Goal: Information Seeking & Learning: Compare options

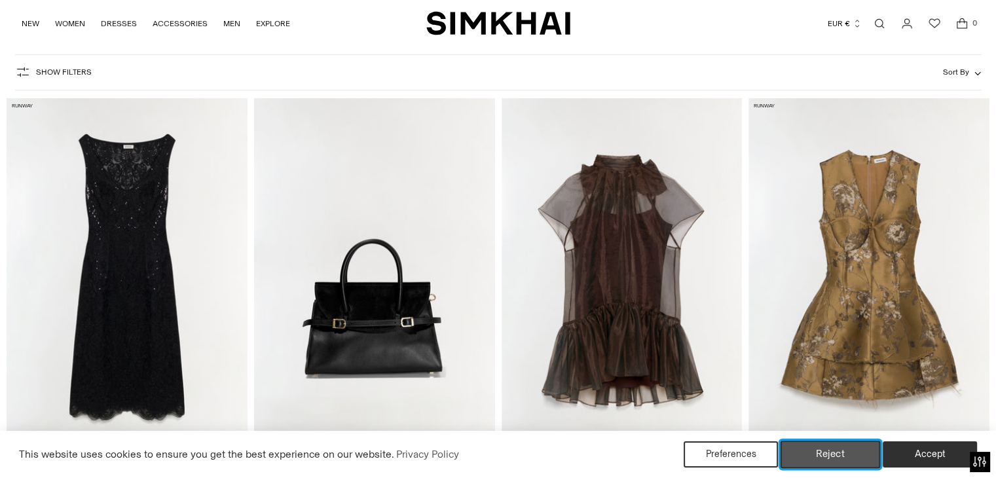
click at [851, 456] on button "Reject" at bounding box center [830, 454] width 100 height 27
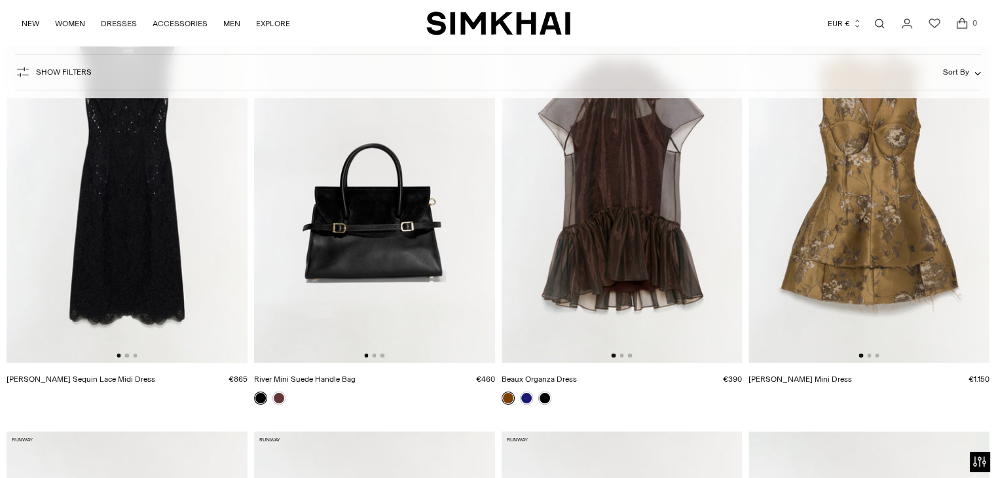
scroll to position [107, 0]
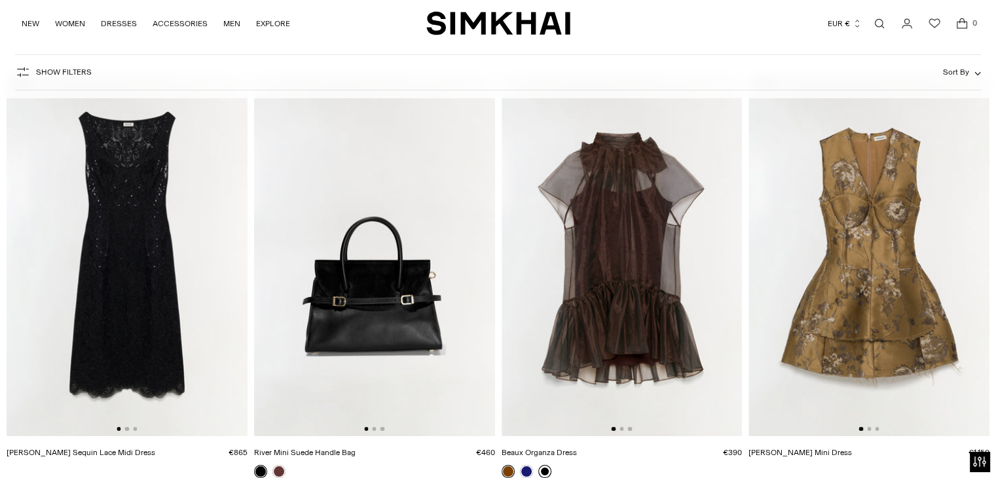
click at [544, 470] on link at bounding box center [544, 471] width 13 height 13
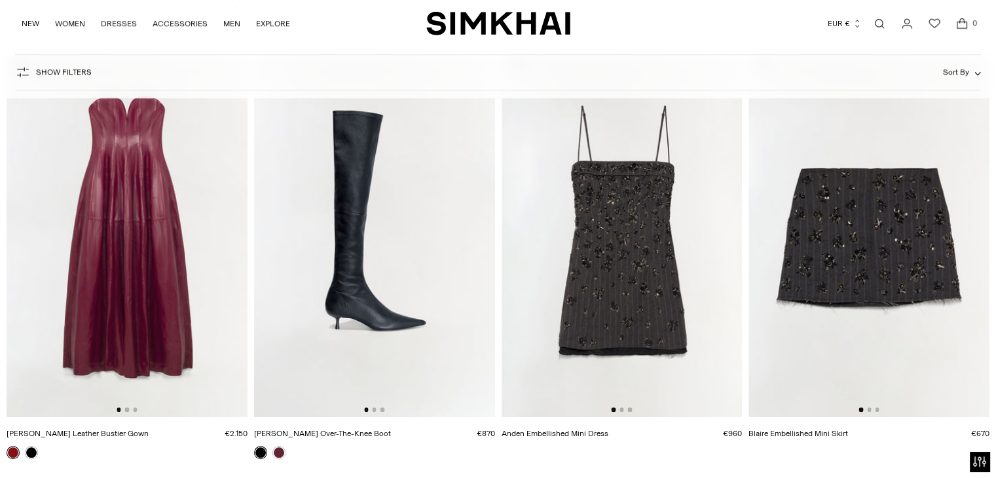
scroll to position [987, 0]
click at [125, 410] on button "Go to slide 2" at bounding box center [127, 409] width 4 height 4
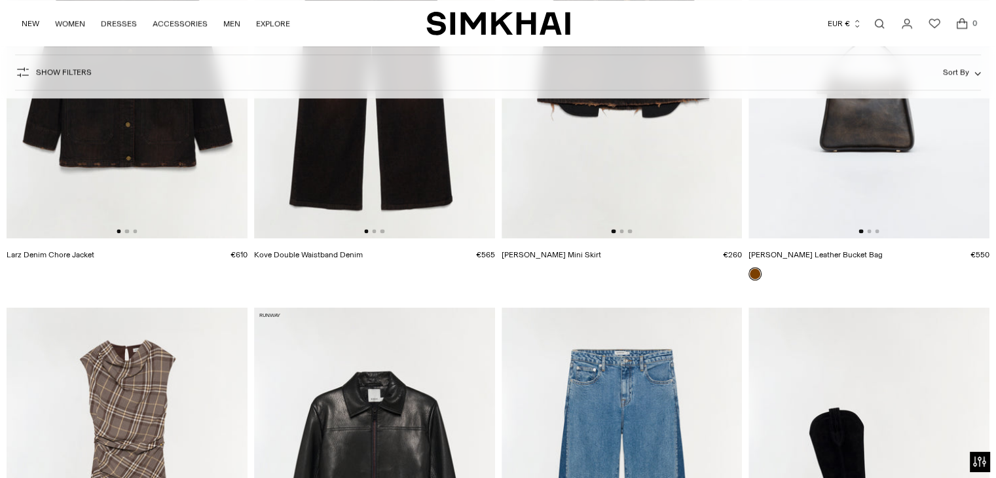
scroll to position [1377, 0]
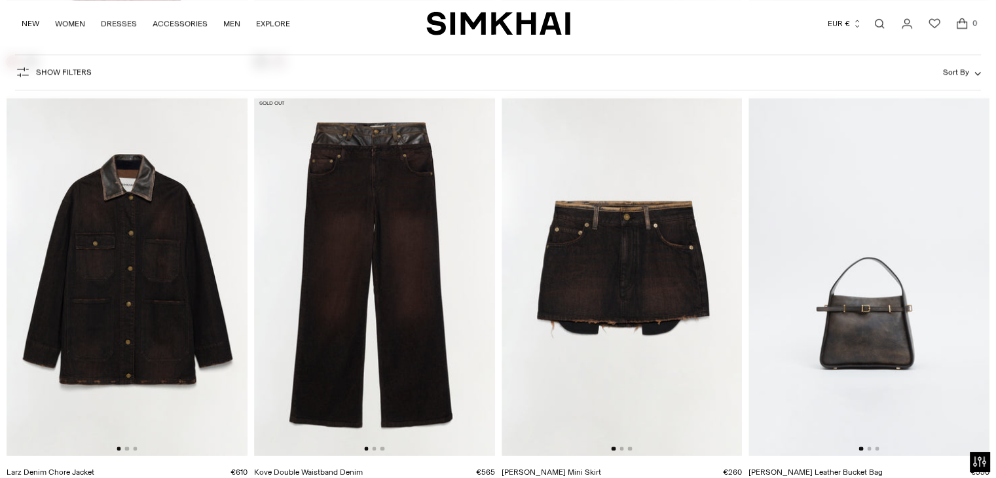
click at [620, 450] on div at bounding box center [621, 448] width 20 height 4
click at [621, 448] on button "Go to slide 2" at bounding box center [621, 448] width 4 height 4
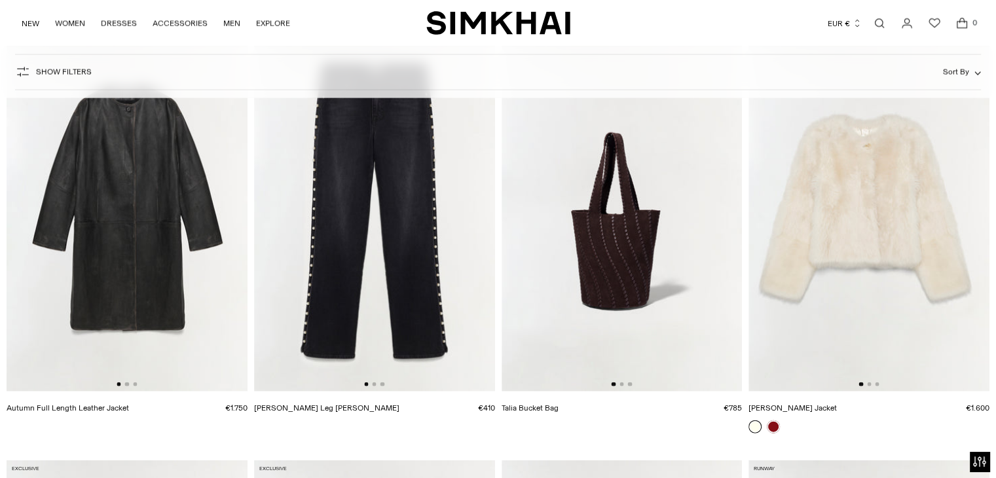
scroll to position [3094, 0]
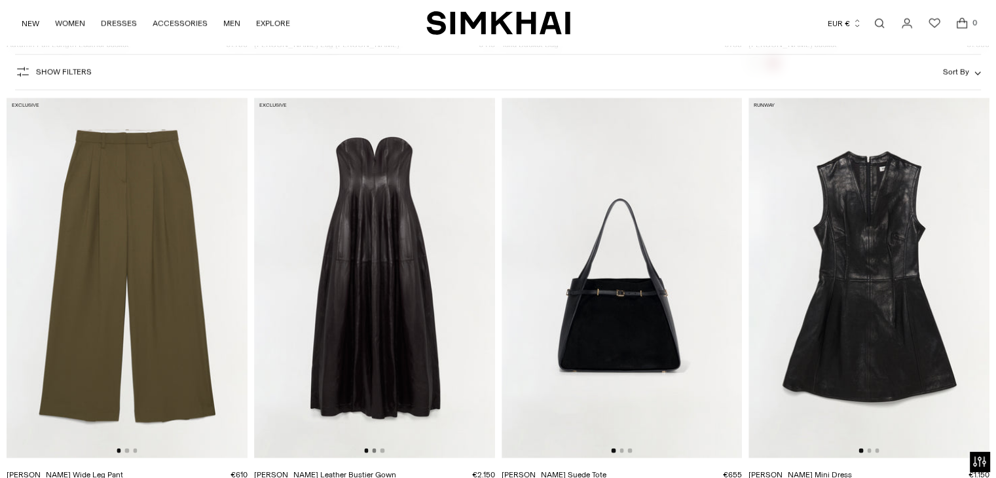
click at [374, 449] on button "Go to slide 2" at bounding box center [374, 450] width 4 height 4
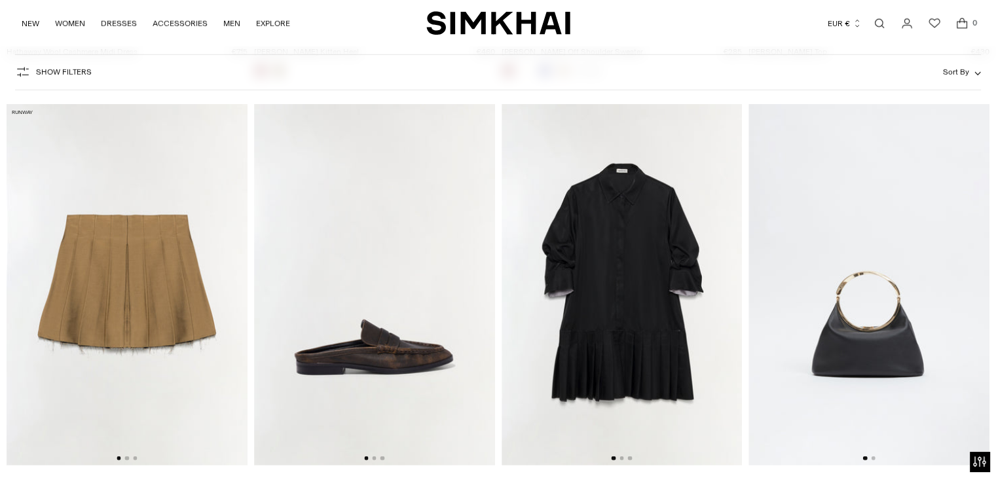
scroll to position [0, 5]
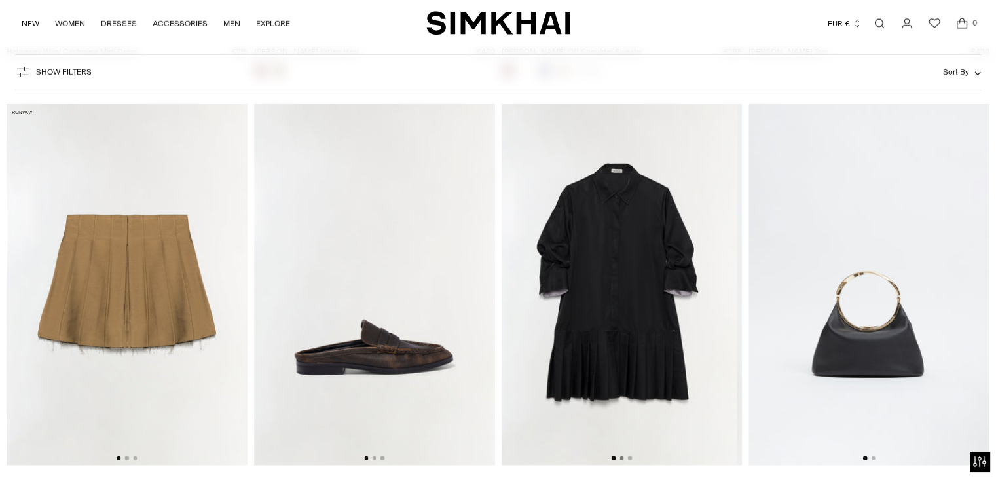
click at [621, 458] on button "Go to slide 2" at bounding box center [621, 458] width 4 height 4
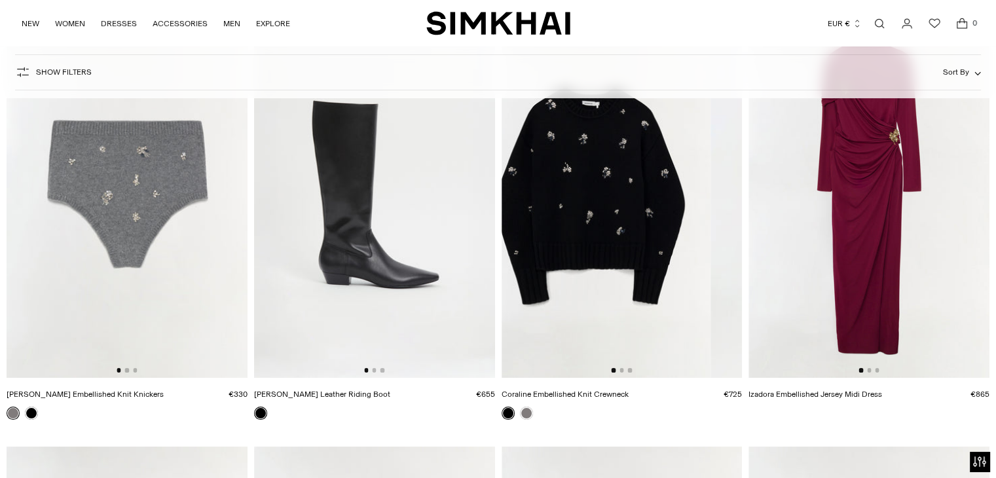
scroll to position [10089, 0]
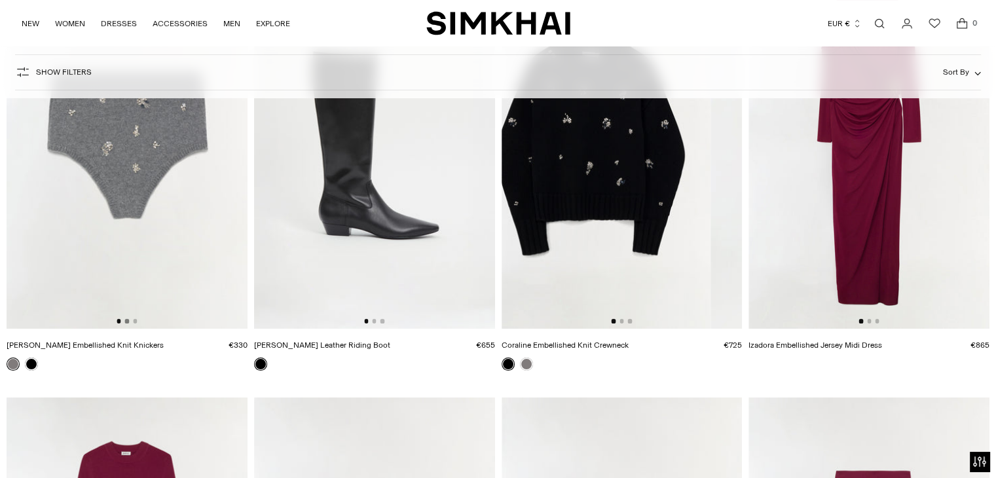
click at [126, 320] on button "Go to slide 2" at bounding box center [127, 321] width 4 height 4
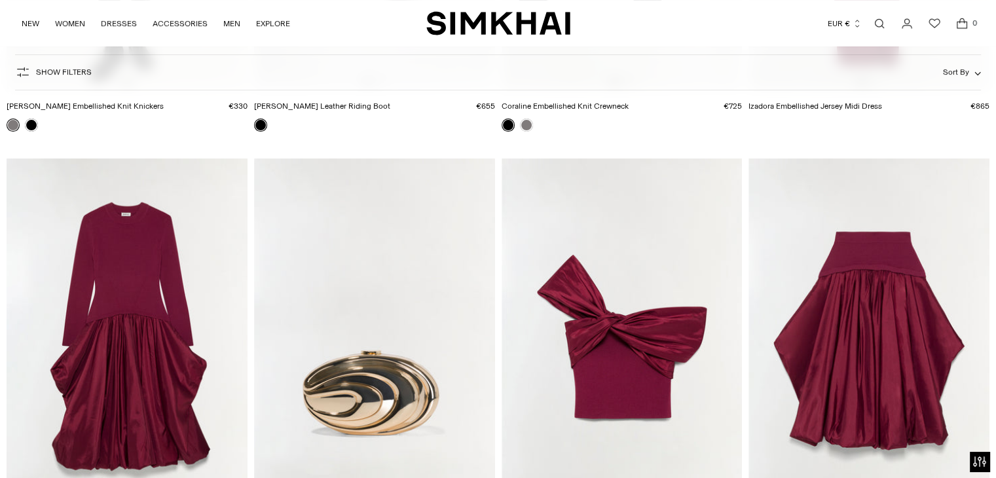
scroll to position [10490, 0]
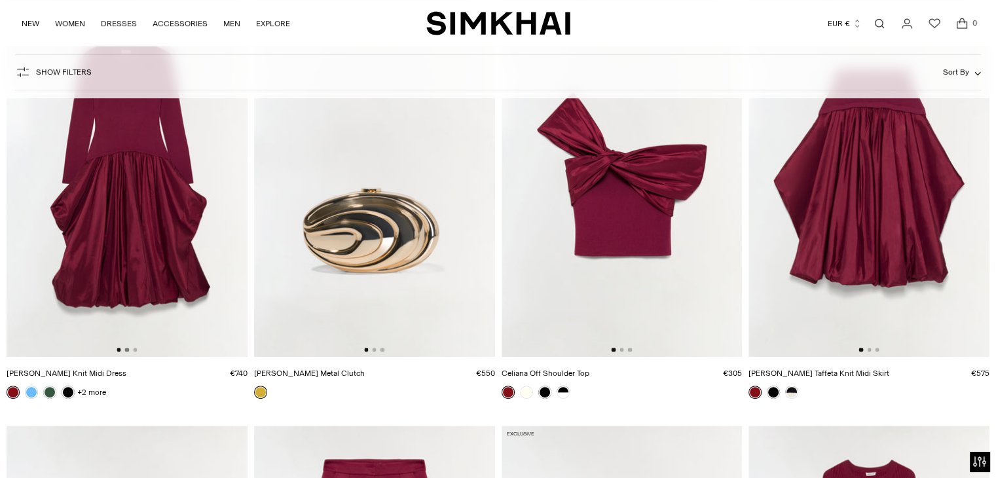
click at [126, 348] on button "Go to slide 2" at bounding box center [127, 350] width 4 height 4
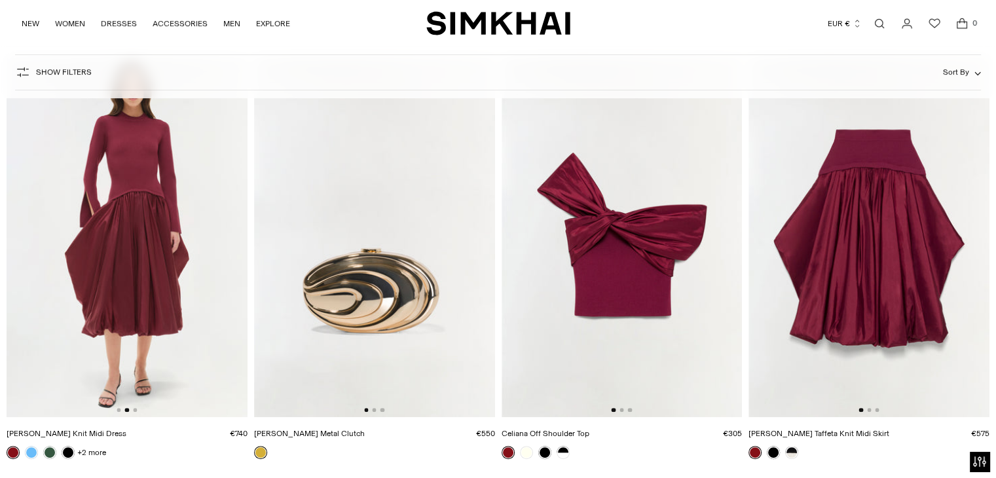
scroll to position [10413, 0]
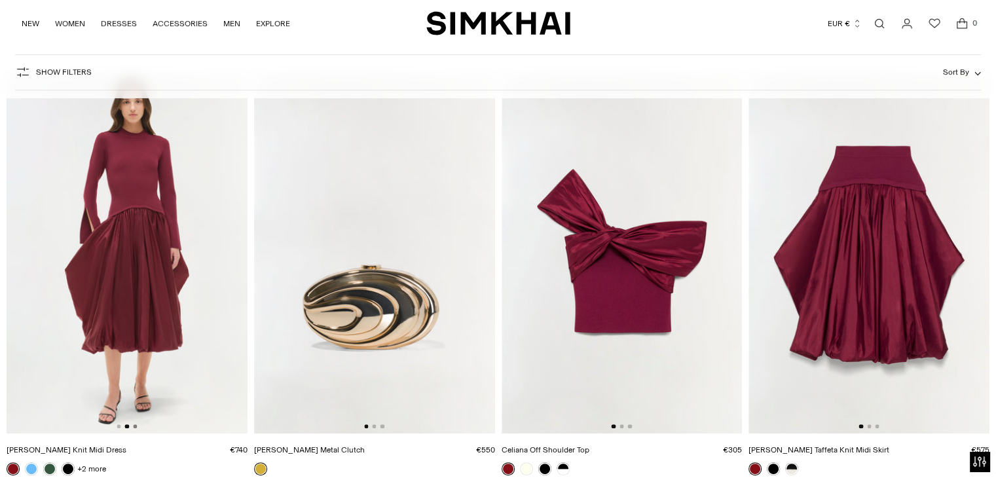
click at [134, 426] on button "Go to slide 3" at bounding box center [135, 426] width 4 height 4
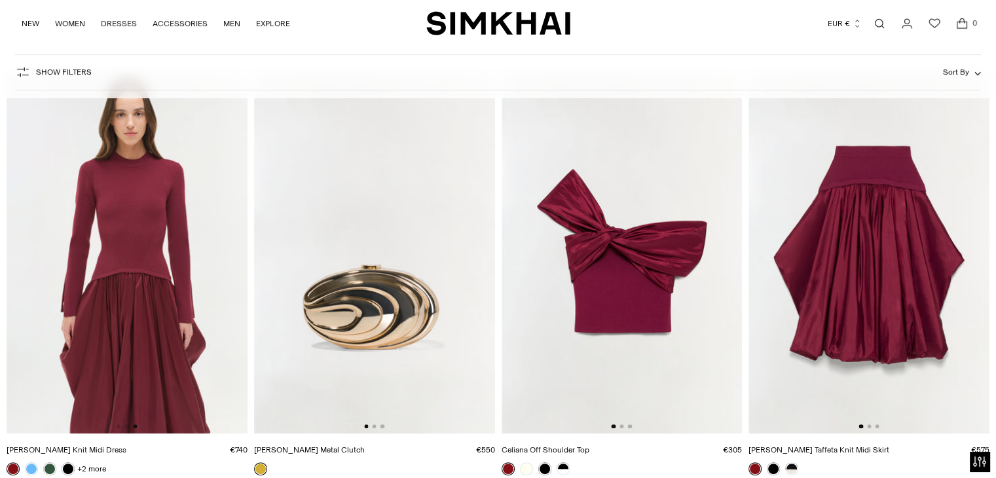
scroll to position [10490, 0]
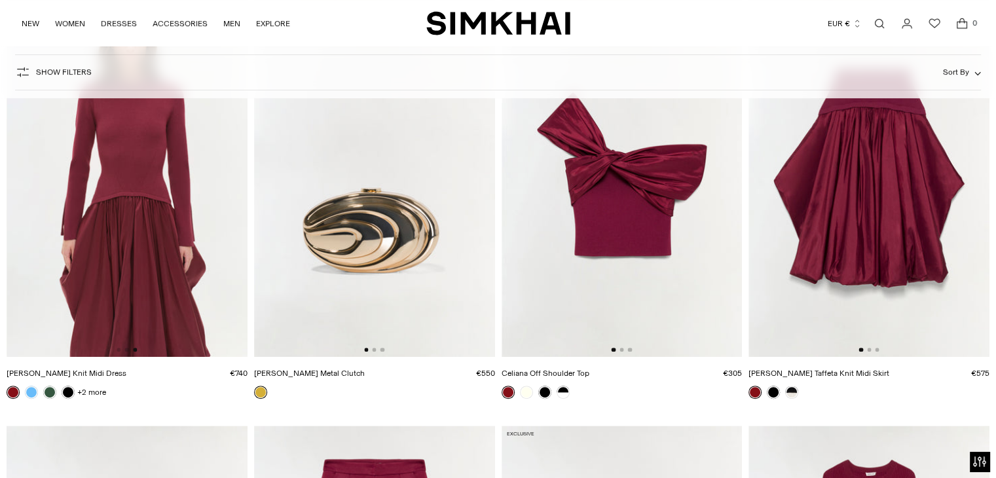
click at [126, 203] on img at bounding box center [127, 176] width 241 height 361
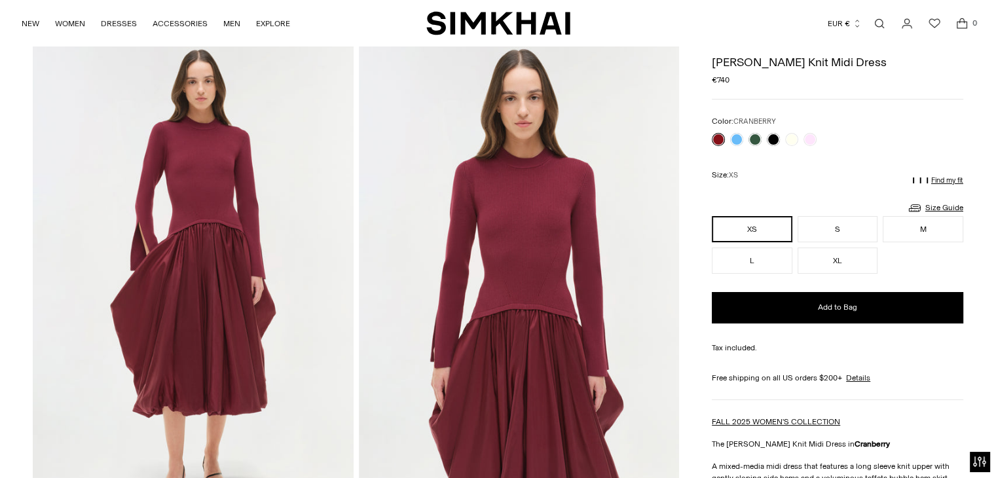
scroll to position [47, 0]
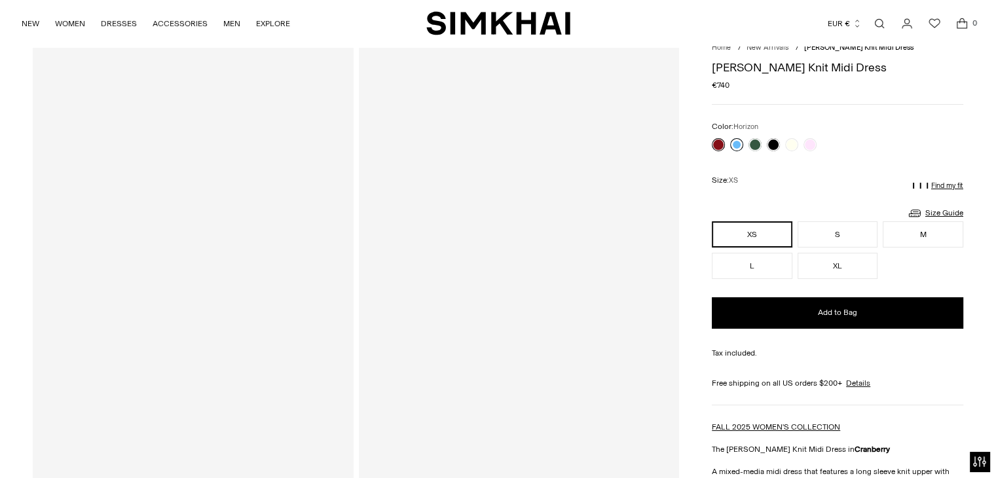
click at [741, 143] on link at bounding box center [736, 144] width 13 height 13
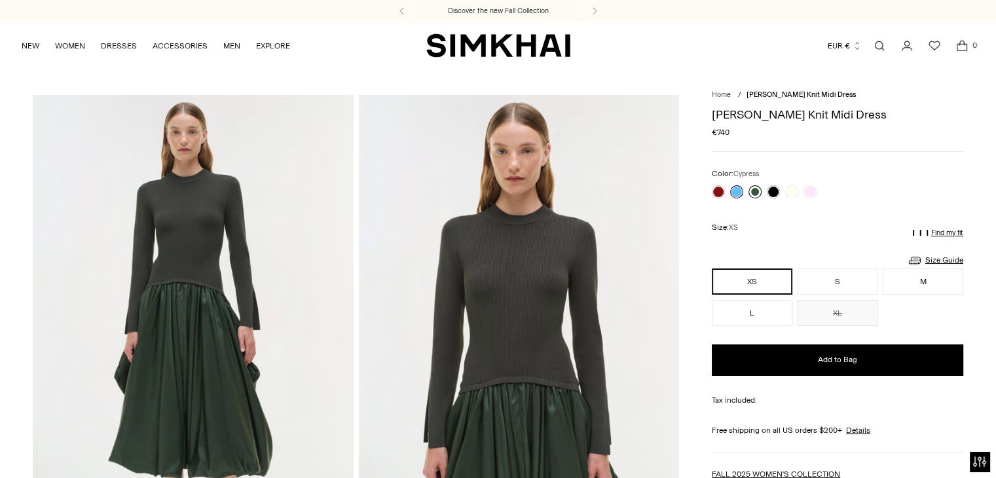
click at [755, 192] on link at bounding box center [754, 191] width 13 height 13
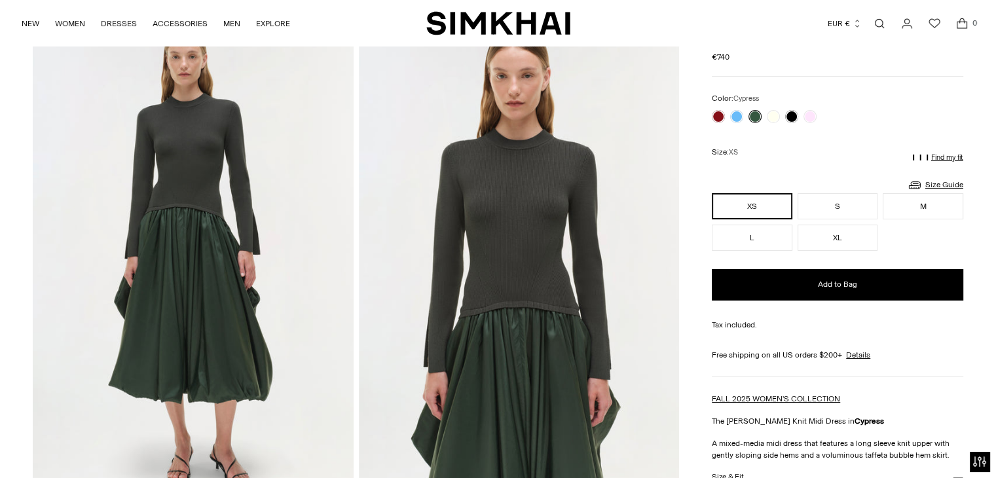
scroll to position [84, 0]
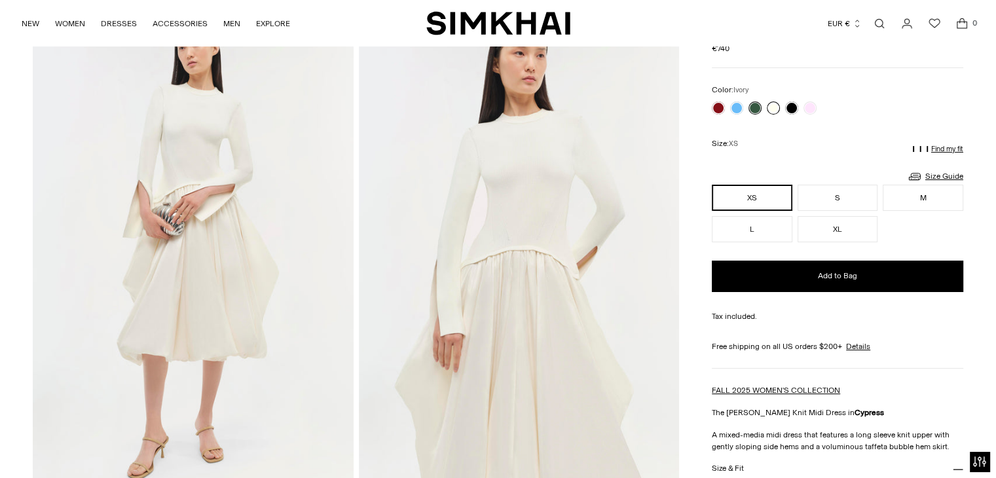
click at [775, 103] on link at bounding box center [773, 107] width 13 height 13
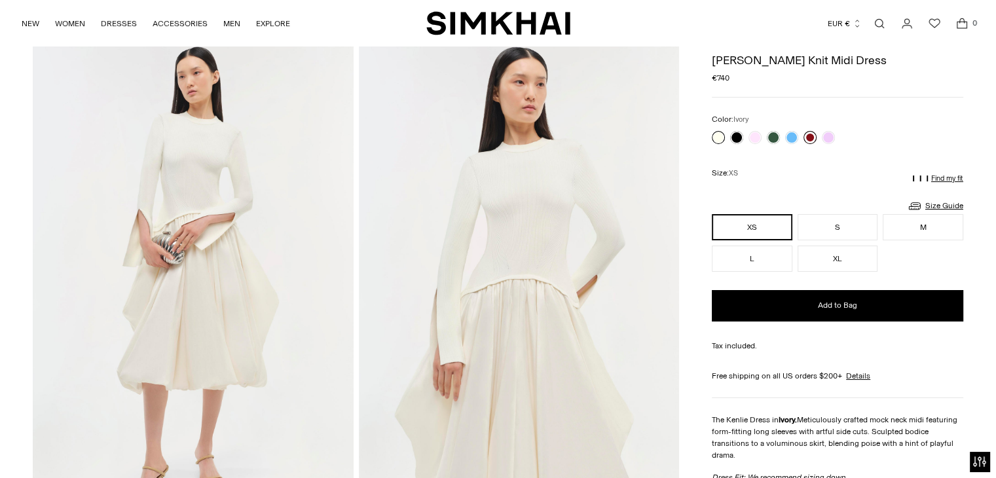
scroll to position [55, 0]
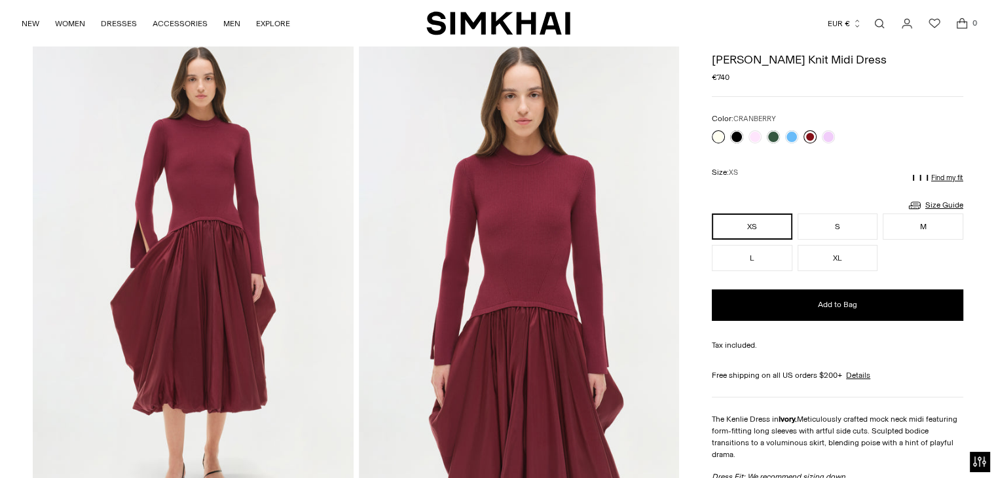
click at [814, 132] on link at bounding box center [809, 136] width 13 height 13
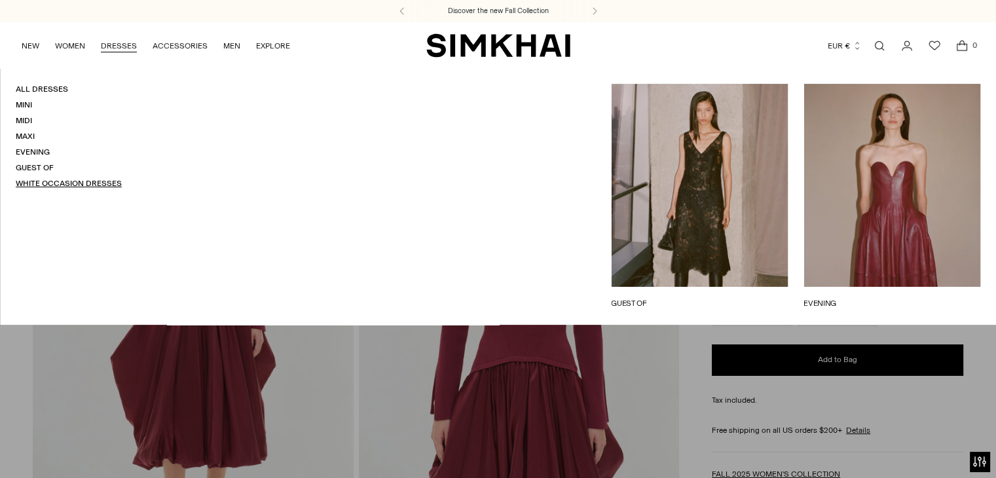
click at [113, 185] on link "White Occasion Dresses" at bounding box center [69, 183] width 106 height 9
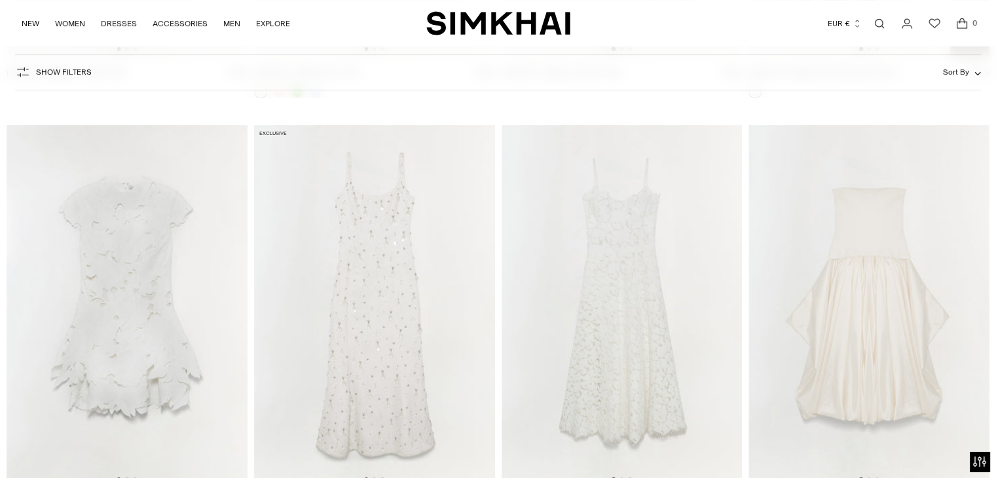
scroll to position [598, 0]
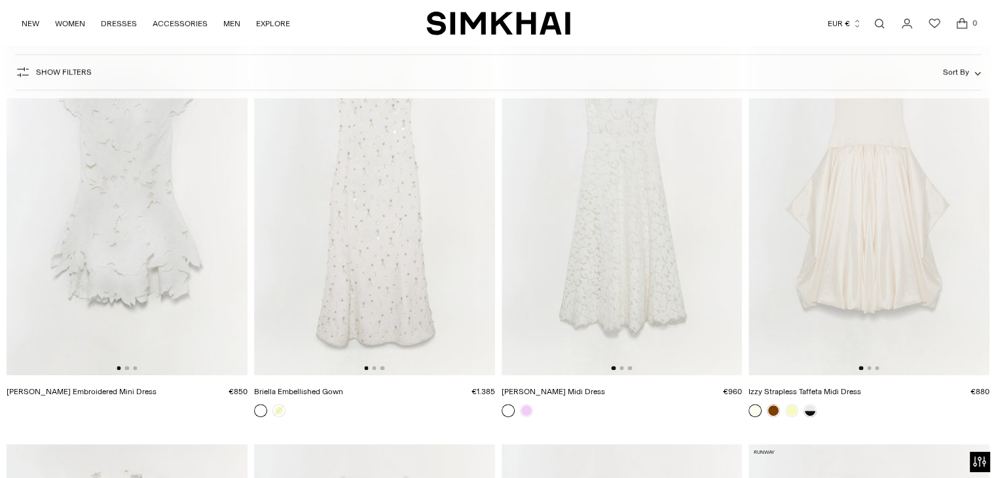
click at [884, 237] on img at bounding box center [868, 194] width 241 height 361
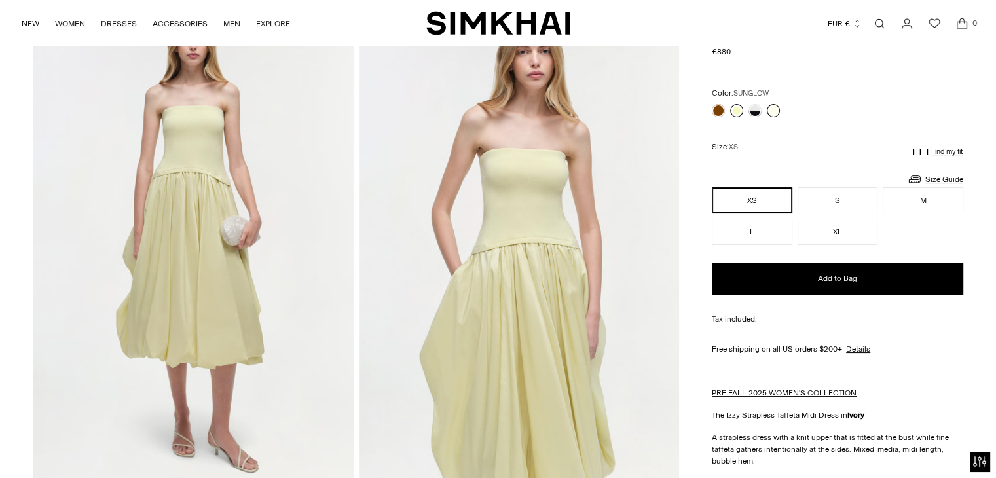
click at [735, 115] on link at bounding box center [736, 110] width 13 height 13
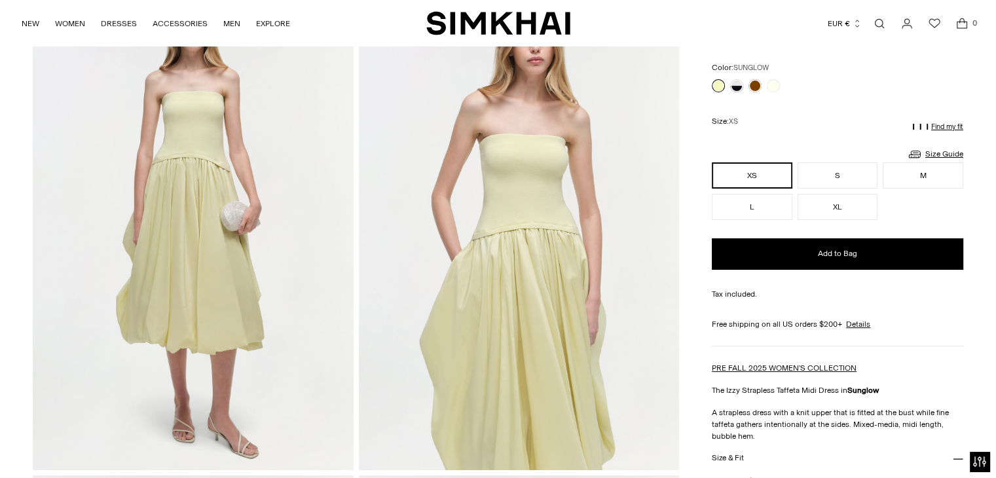
scroll to position [65, 0]
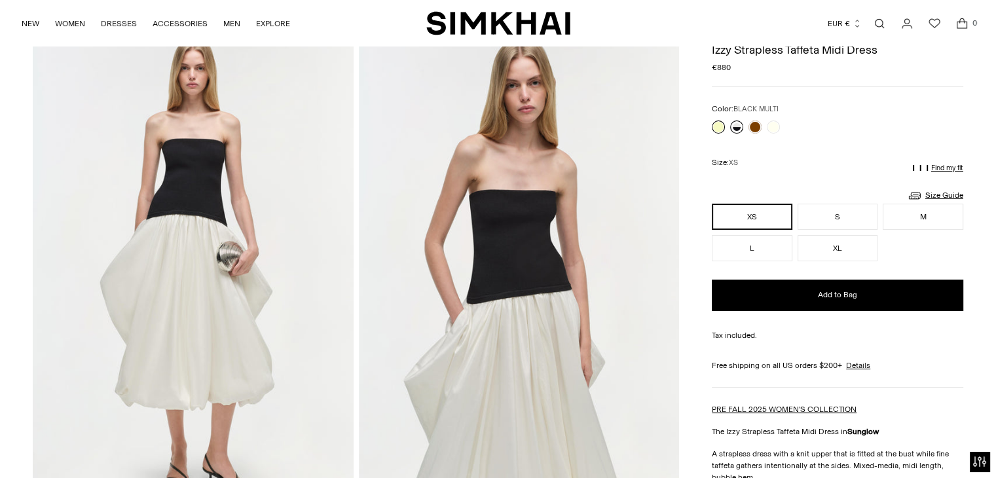
click at [734, 121] on link at bounding box center [736, 126] width 13 height 13
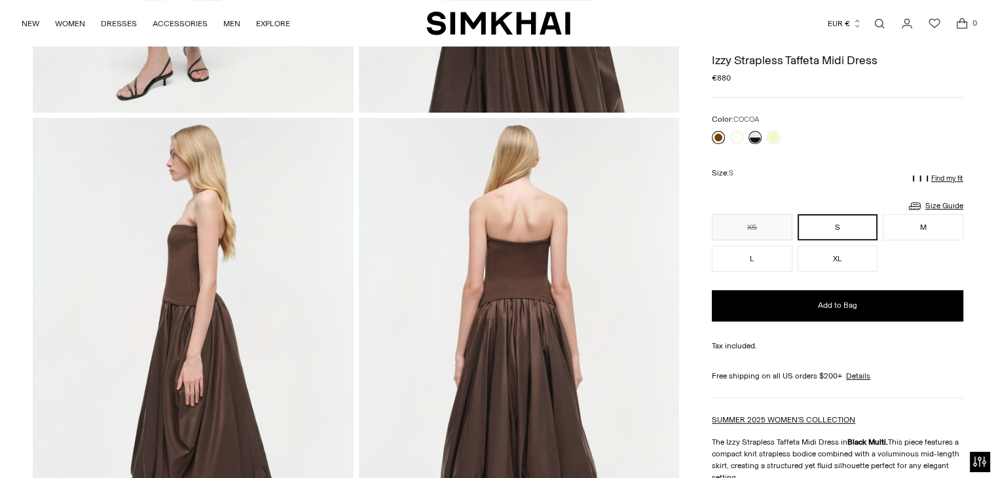
scroll to position [479, 0]
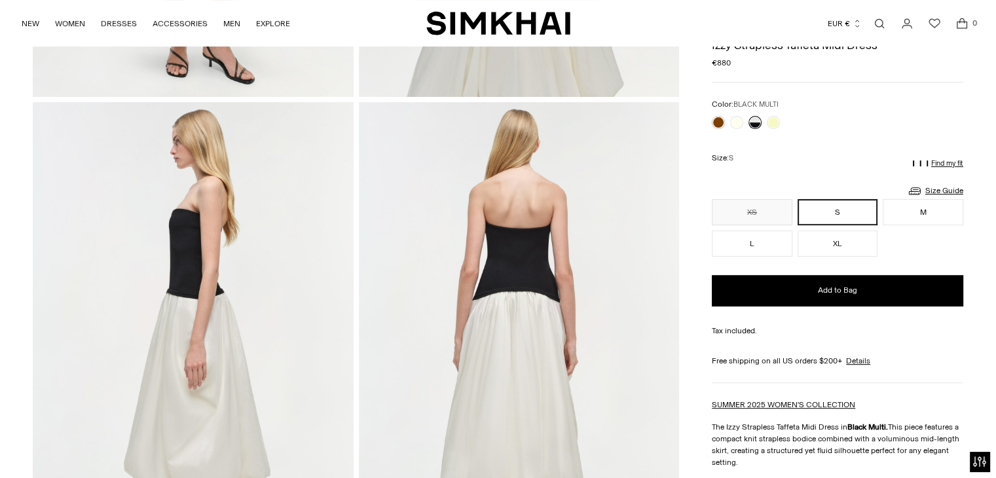
click at [758, 125] on link at bounding box center [754, 121] width 13 height 13
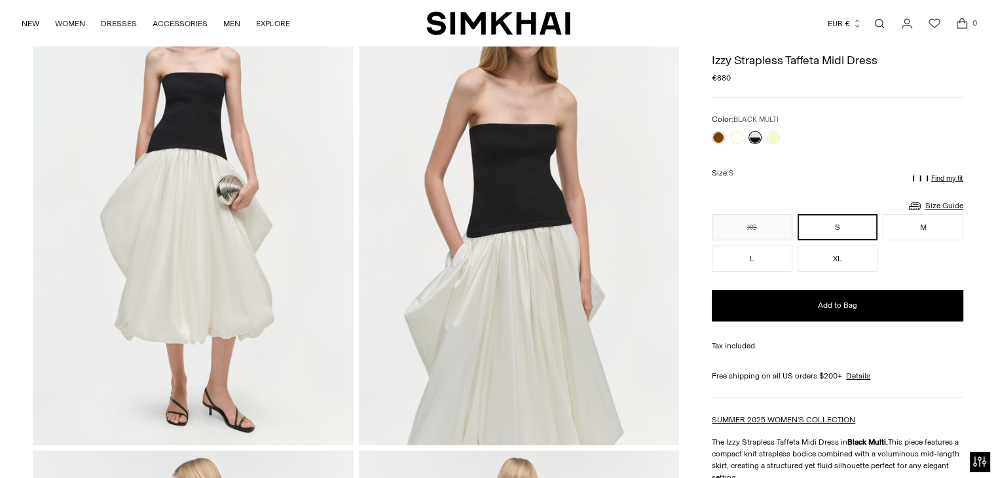
scroll to position [130, 0]
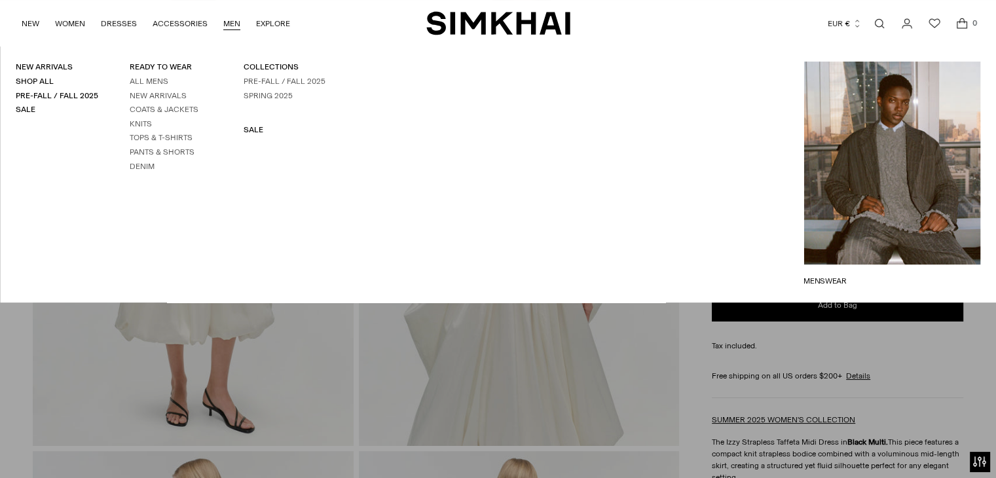
click at [227, 27] on link "MEN" at bounding box center [231, 23] width 17 height 29
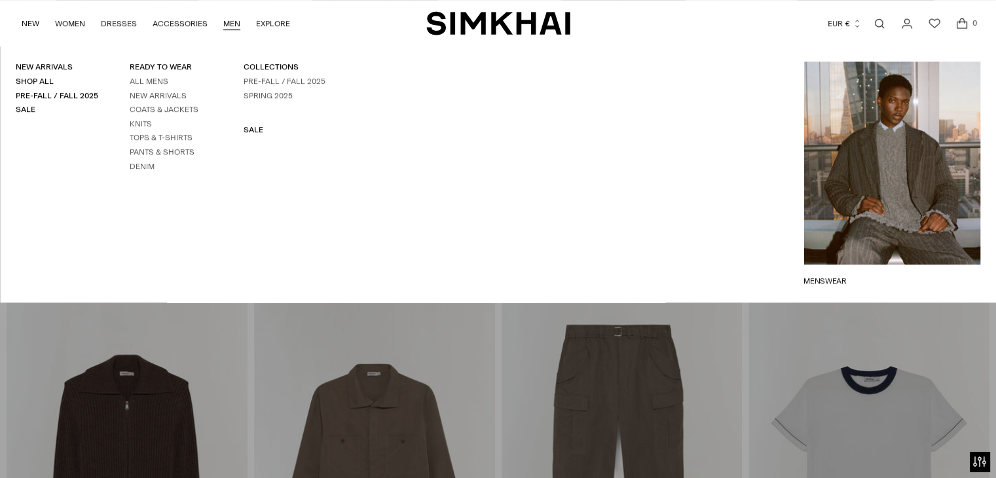
scroll to position [740, 0]
